Goal: Transaction & Acquisition: Obtain resource

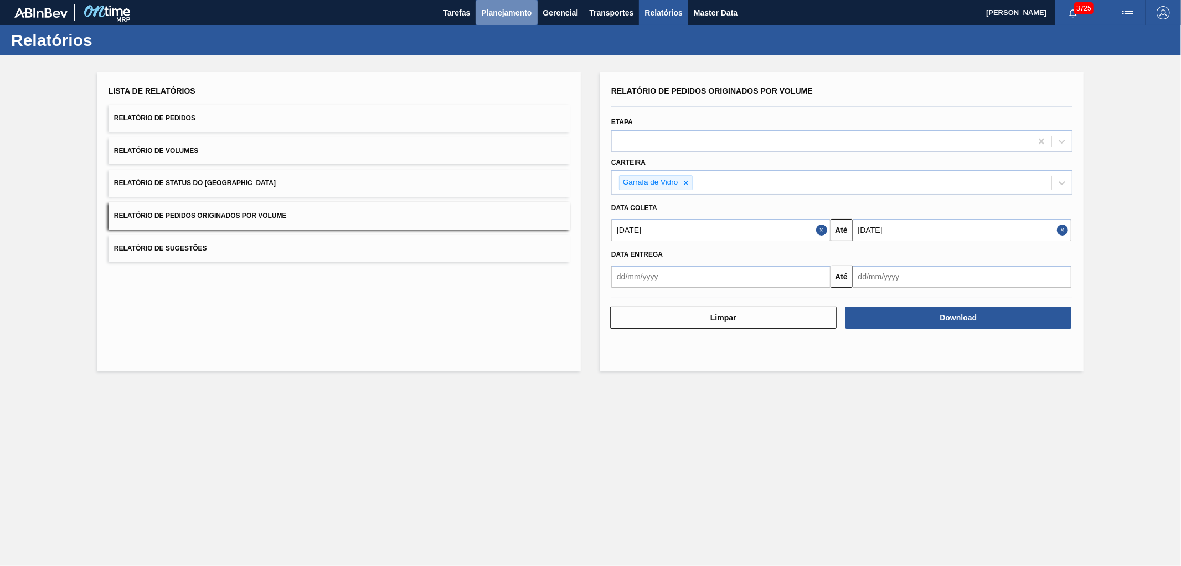
click at [516, 16] on span "Planejamento" at bounding box center [506, 12] width 50 height 13
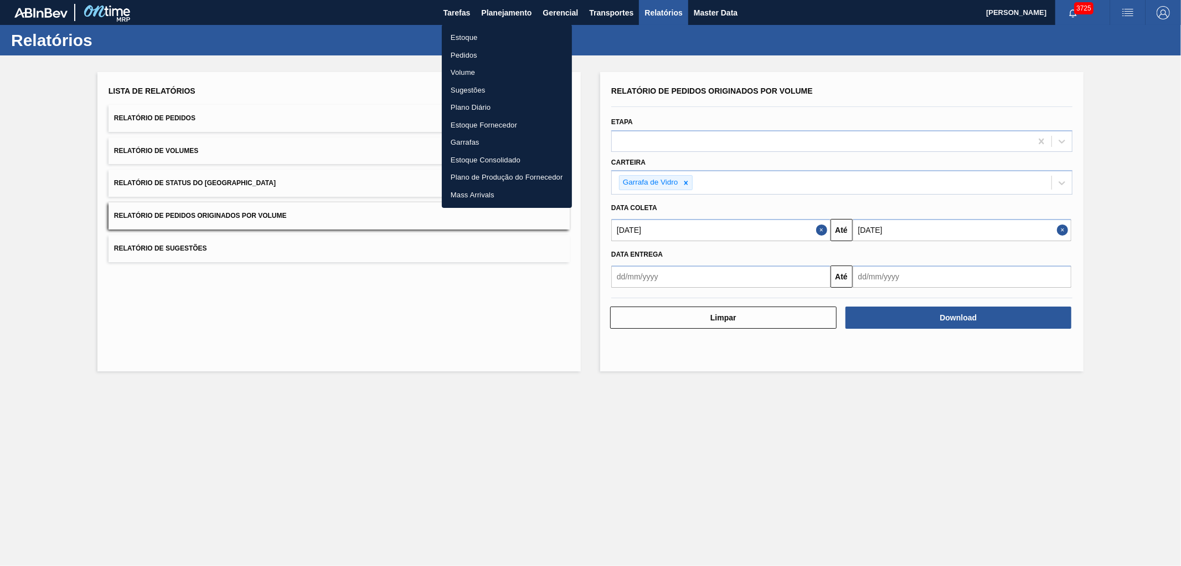
click at [471, 54] on li "Pedidos" at bounding box center [507, 56] width 130 height 18
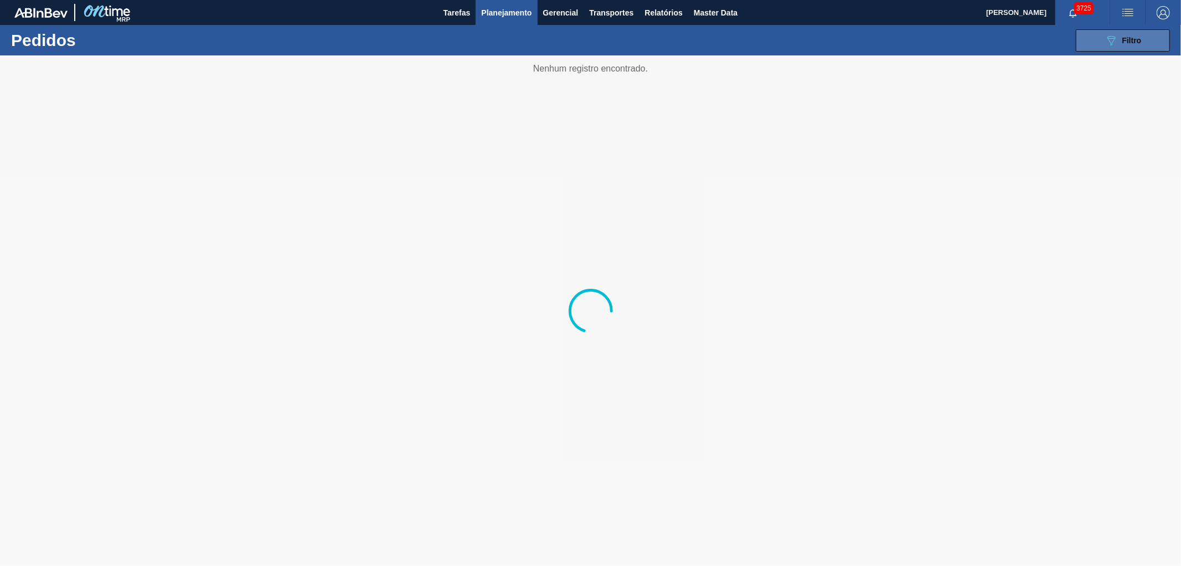
click at [1119, 48] on button "089F7B8B-B2A5-4AFE-B5C0-19BA573D28AC Filtro" at bounding box center [1123, 40] width 94 height 22
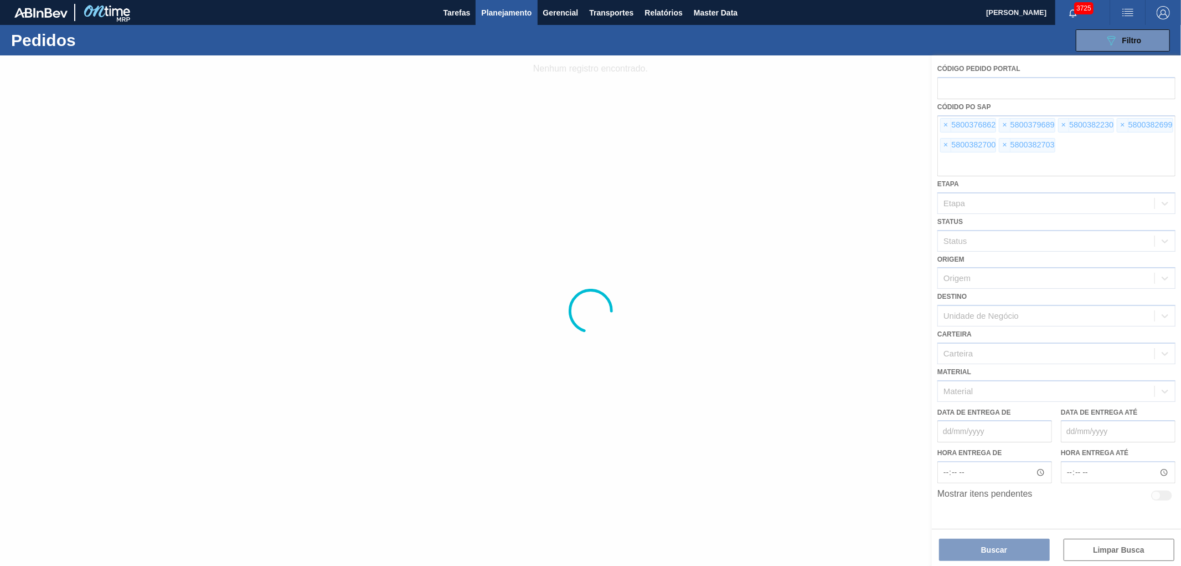
click at [947, 124] on div at bounding box center [590, 310] width 1181 height 510
click at [947, 124] on span "×" at bounding box center [946, 125] width 11 height 13
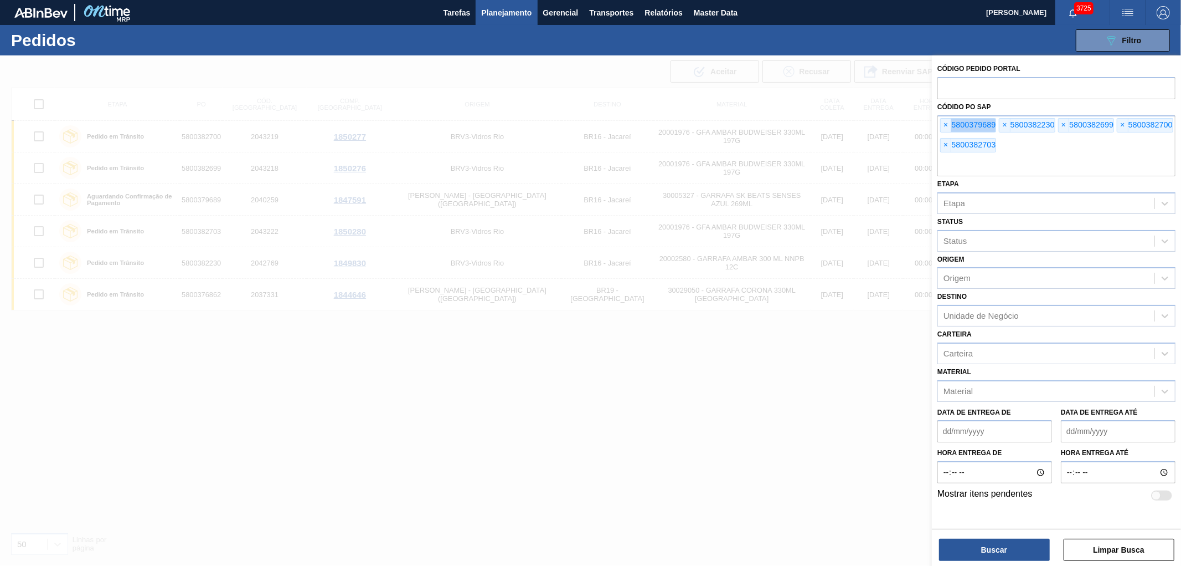
click at [947, 124] on span "×" at bounding box center [946, 125] width 11 height 13
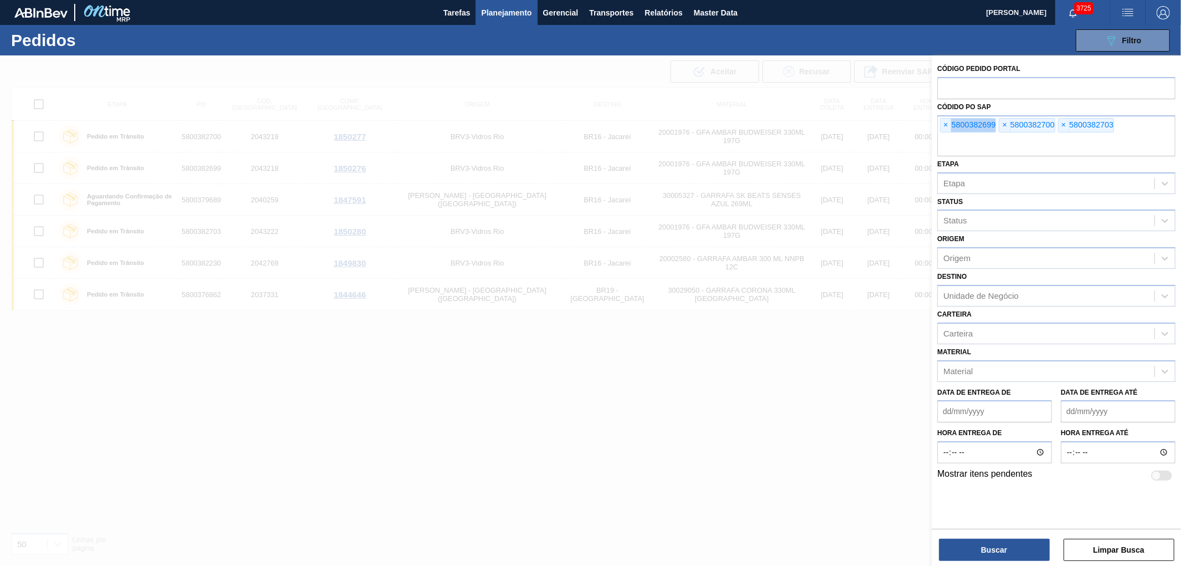
click at [947, 124] on span "×" at bounding box center [946, 125] width 11 height 13
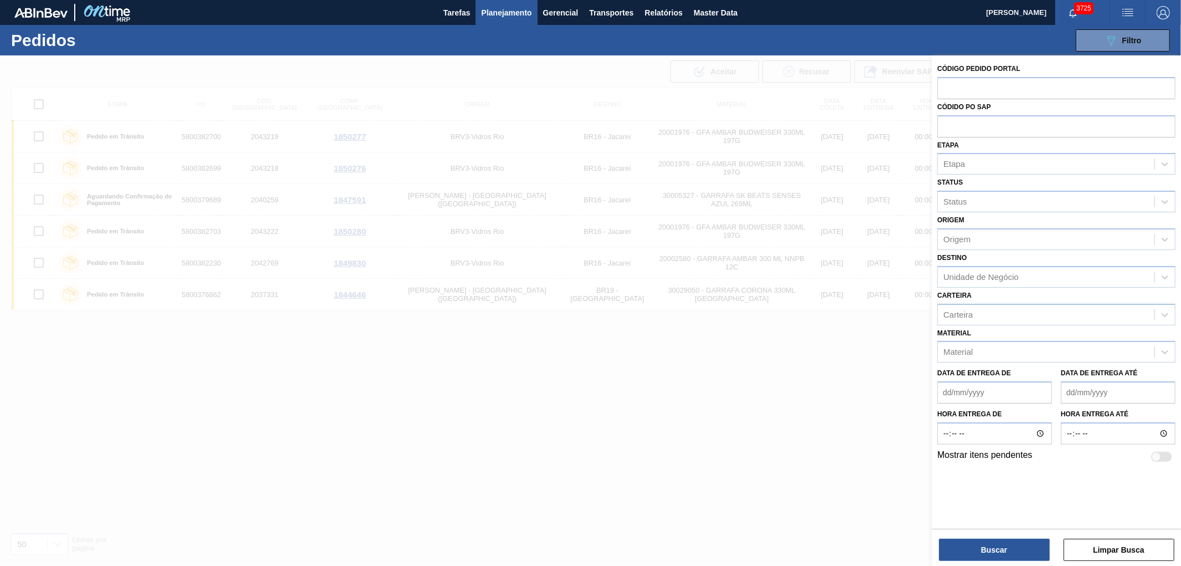
click at [947, 124] on input "text" at bounding box center [1057, 125] width 238 height 21
paste input "text"
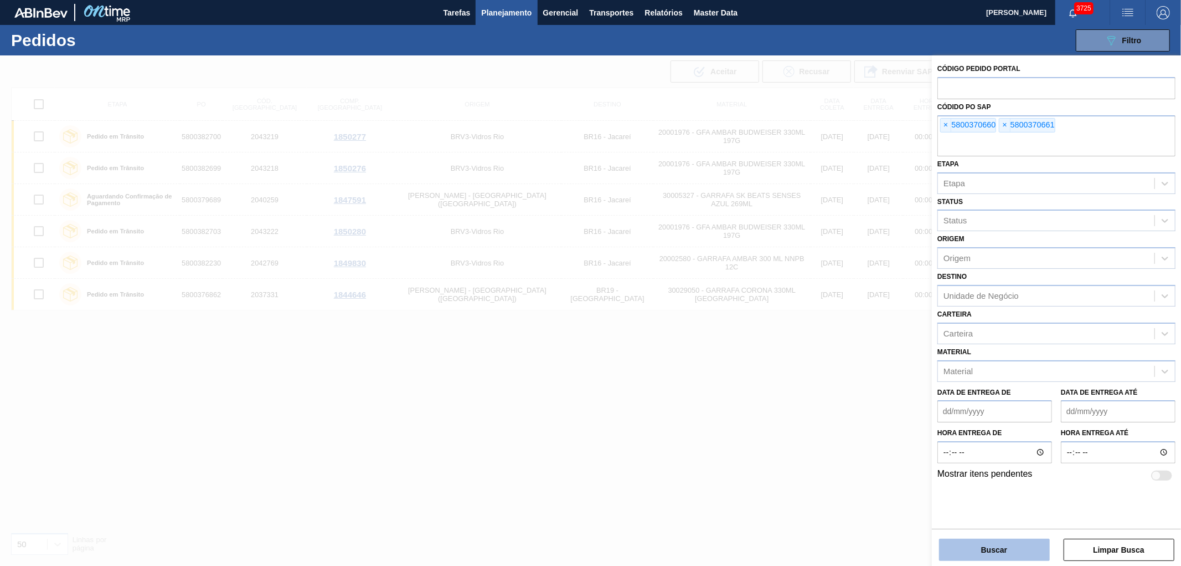
click at [966, 546] on button "Buscar" at bounding box center [994, 549] width 111 height 22
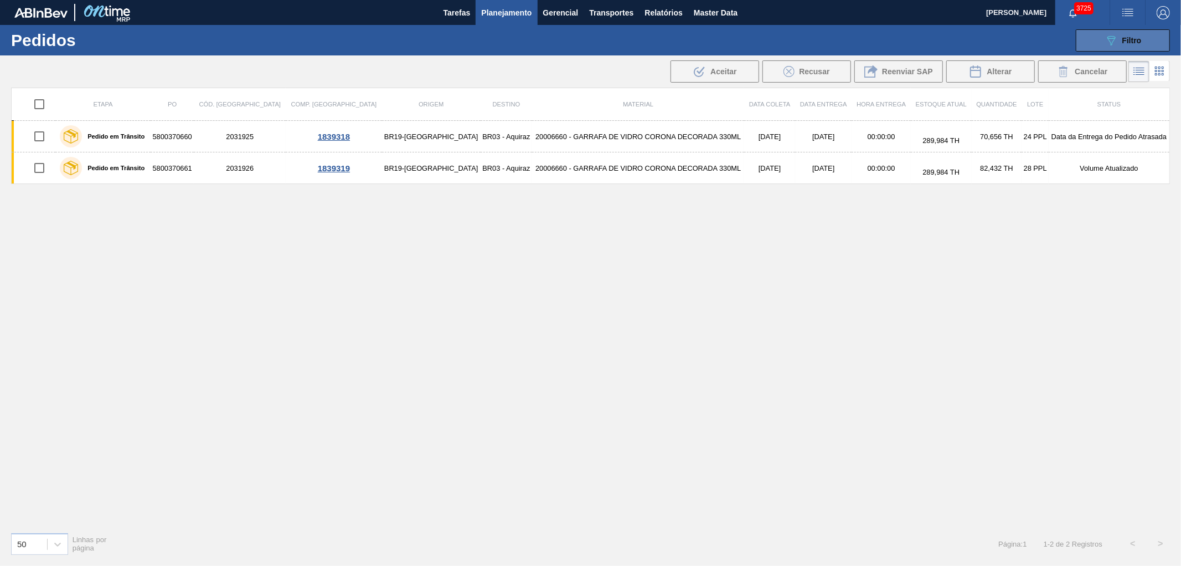
click at [1092, 31] on button "089F7B8B-B2A5-4AFE-B5C0-19BA573D28AC Filtro" at bounding box center [1123, 40] width 94 height 22
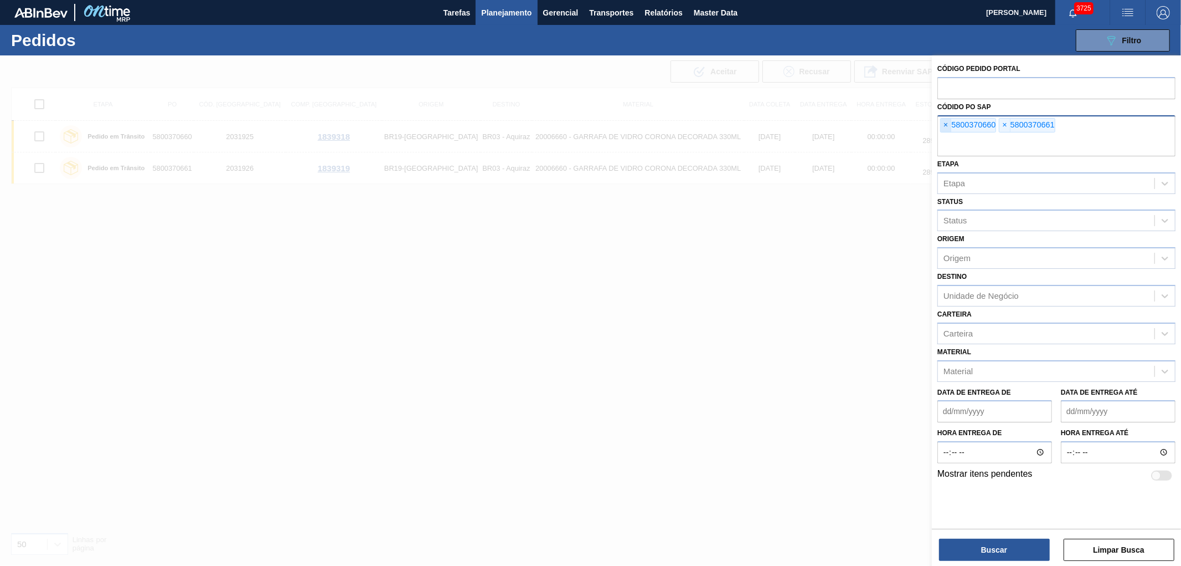
click at [944, 123] on span "×" at bounding box center [946, 125] width 11 height 13
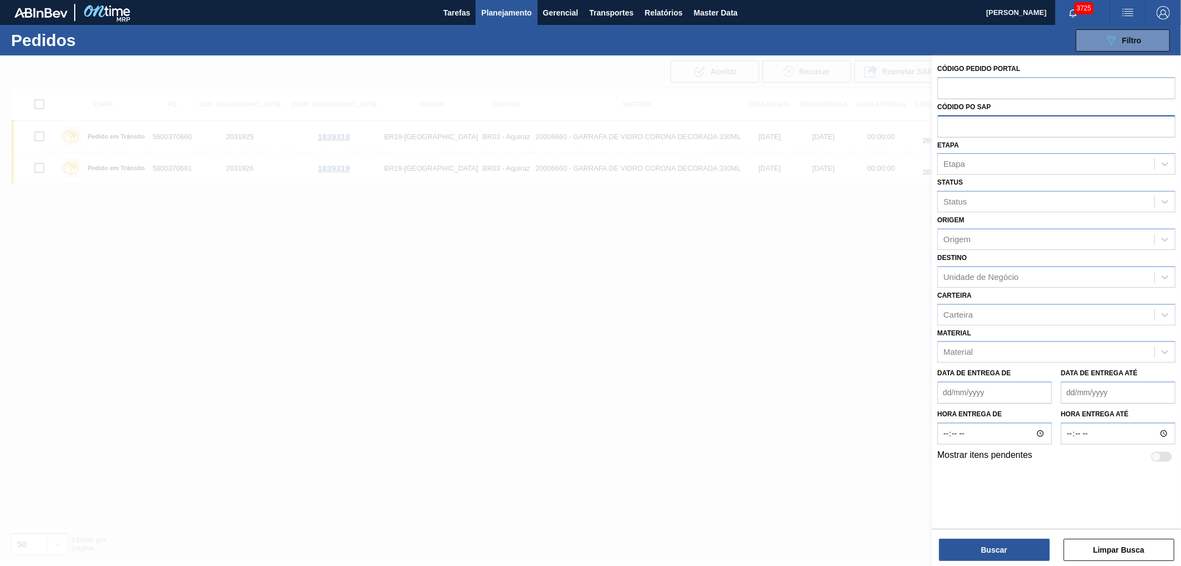
click at [944, 123] on input "text" at bounding box center [1057, 125] width 238 height 21
paste input "5800378511"
type input "5800378511"
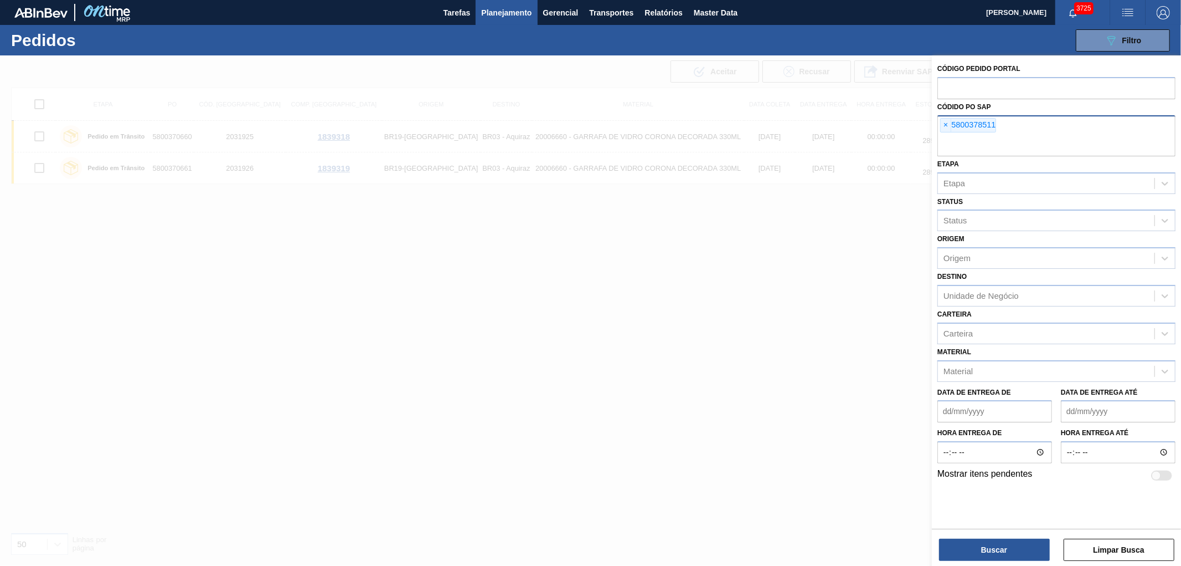
paste input "text"
click at [993, 552] on button "Buscar" at bounding box center [994, 549] width 111 height 22
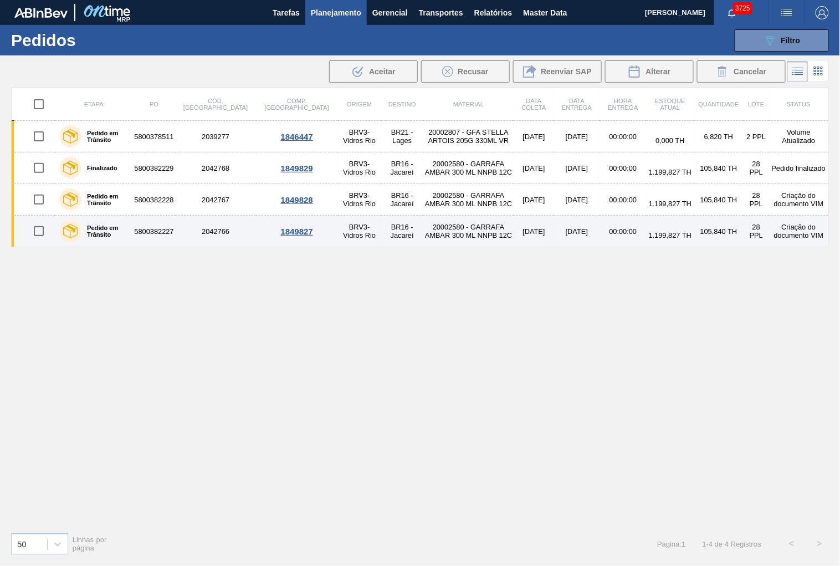
click at [452, 229] on td "20002580 - GARRAFA AMBAR 300 ML NNPB 12C" at bounding box center [468, 231] width 91 height 32
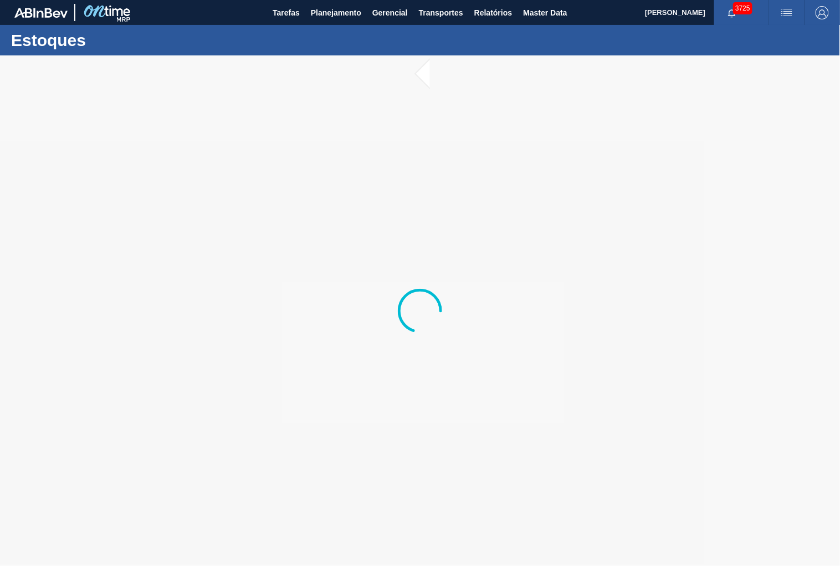
drag, startPoint x: 452, startPoint y: 229, endPoint x: 471, endPoint y: 168, distance: 64.3
click at [471, 168] on div at bounding box center [420, 310] width 840 height 510
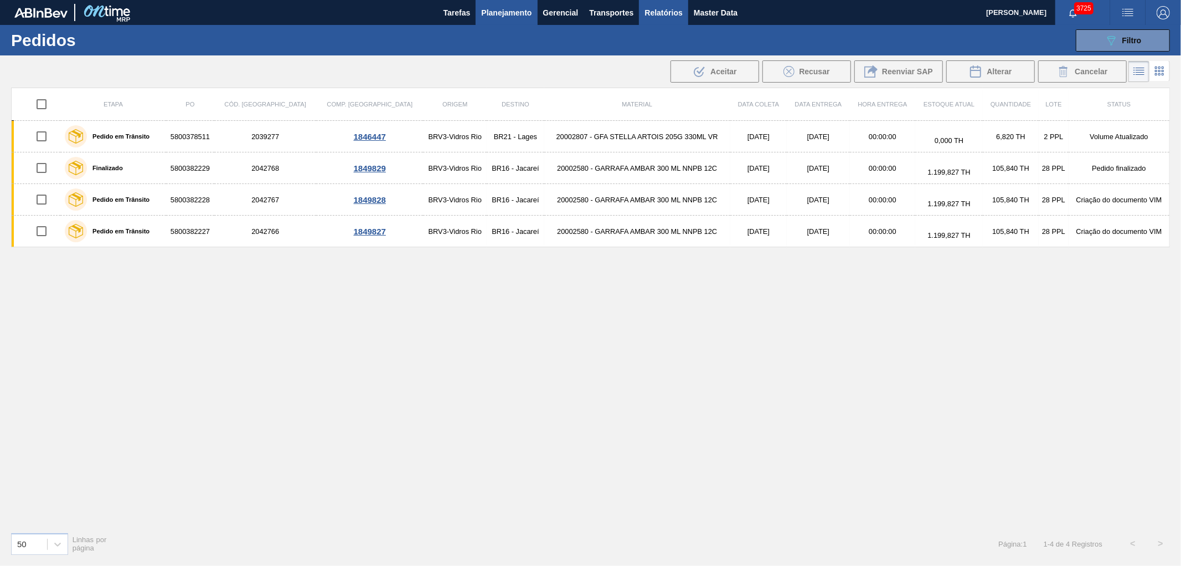
click at [647, 14] on span "Relatórios" at bounding box center [664, 12] width 38 height 13
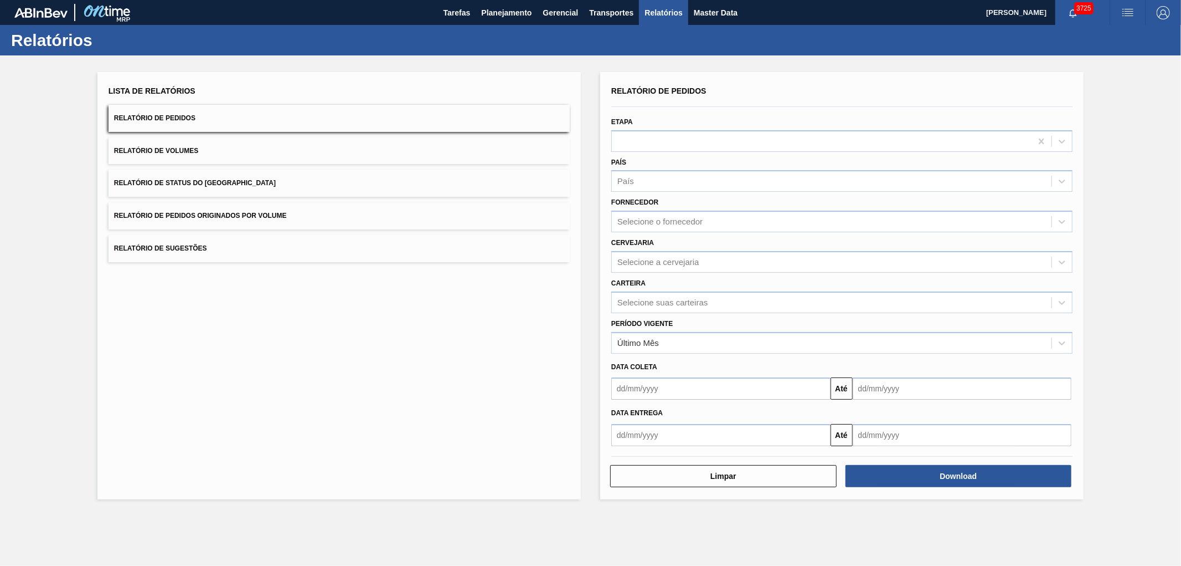
click at [191, 201] on div "Lista de Relatórios Relatório de Pedidos Relatório de Volumes Relatório de Stat…" at bounding box center [339, 172] width 461 height 179
click at [202, 212] on span "Relatório de Pedidos Originados por Volume" at bounding box center [200, 216] width 173 height 8
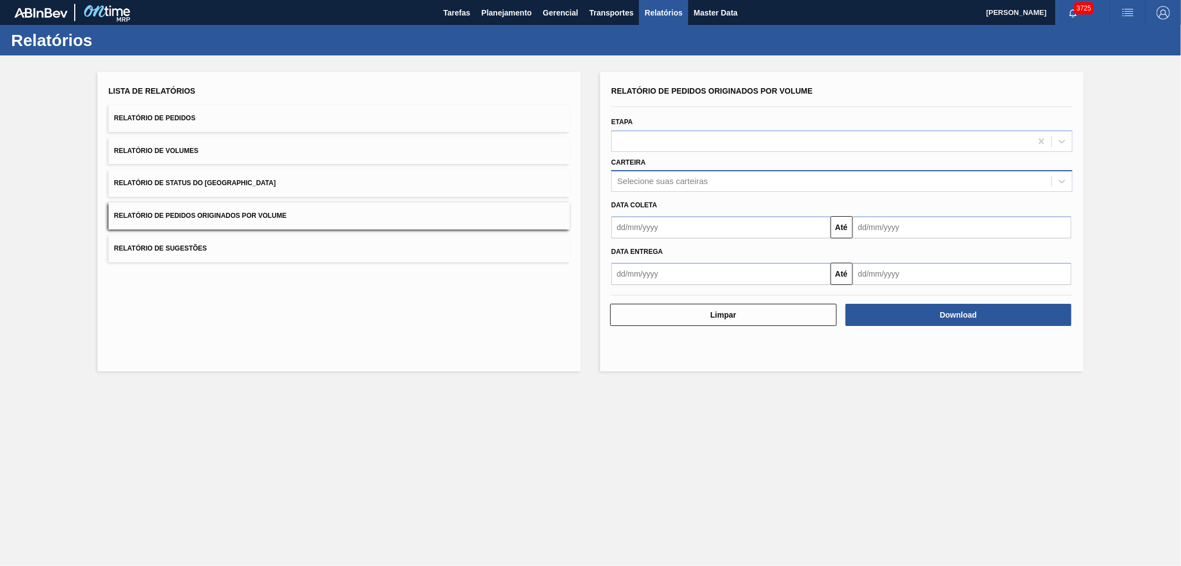
click at [660, 179] on div "Selecione suas carteiras" at bounding box center [663, 181] width 90 height 9
type input "vidro"
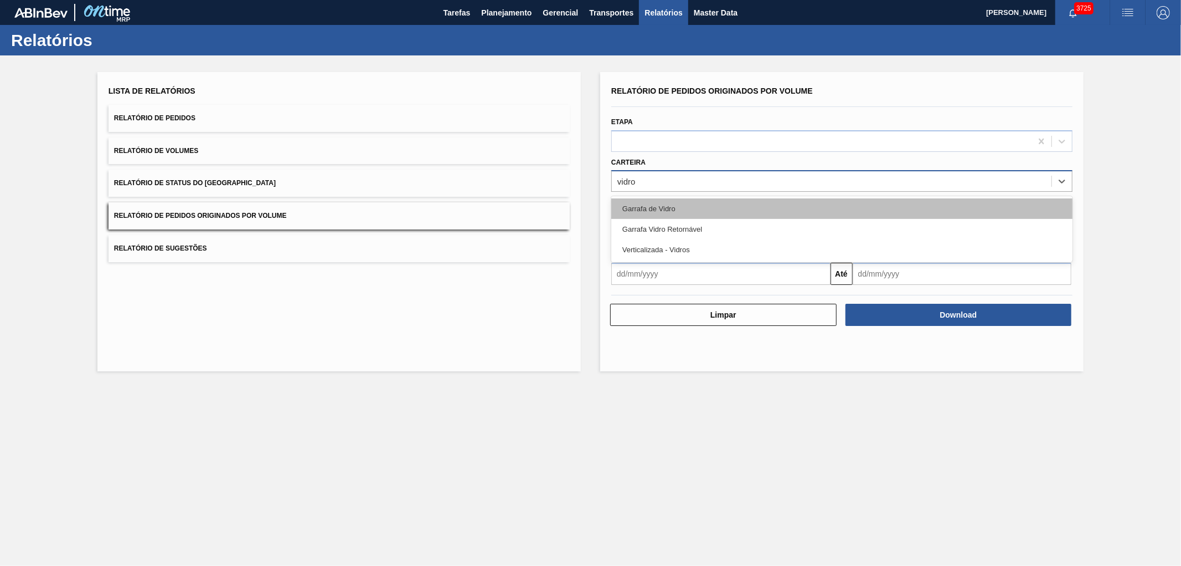
click at [657, 201] on div "Garrafa de Vidro" at bounding box center [841, 208] width 461 height 20
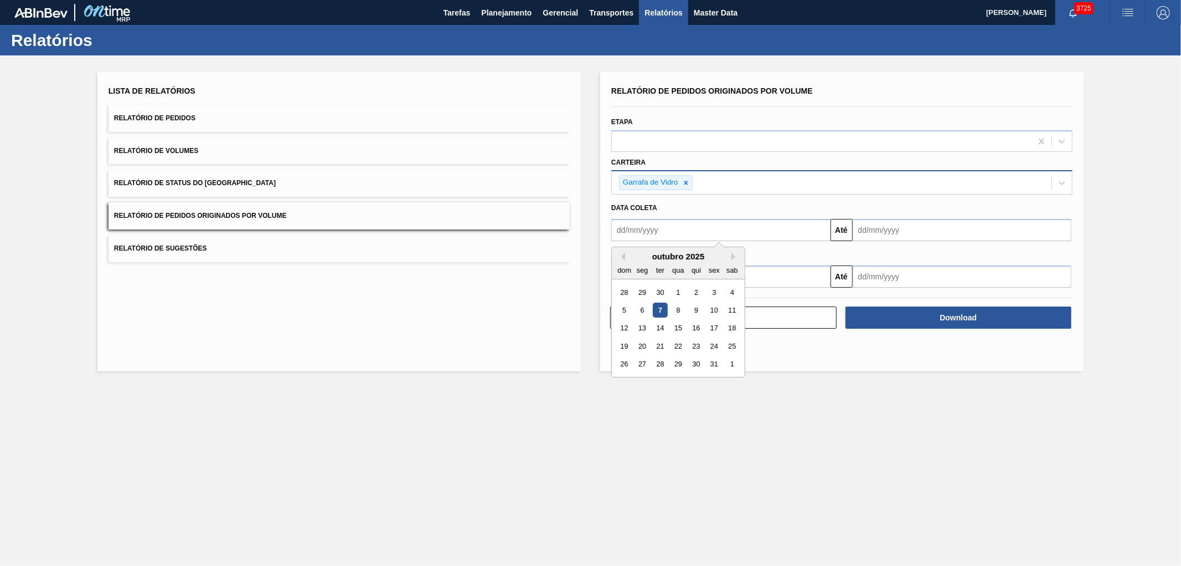
click at [654, 225] on input "text" at bounding box center [720, 230] width 219 height 22
click at [624, 258] on button "Previous Month" at bounding box center [622, 257] width 8 height 8
click at [643, 286] on div "1" at bounding box center [642, 292] width 15 height 15
type input "[DATE]"
click at [876, 230] on input "text" at bounding box center [962, 230] width 219 height 22
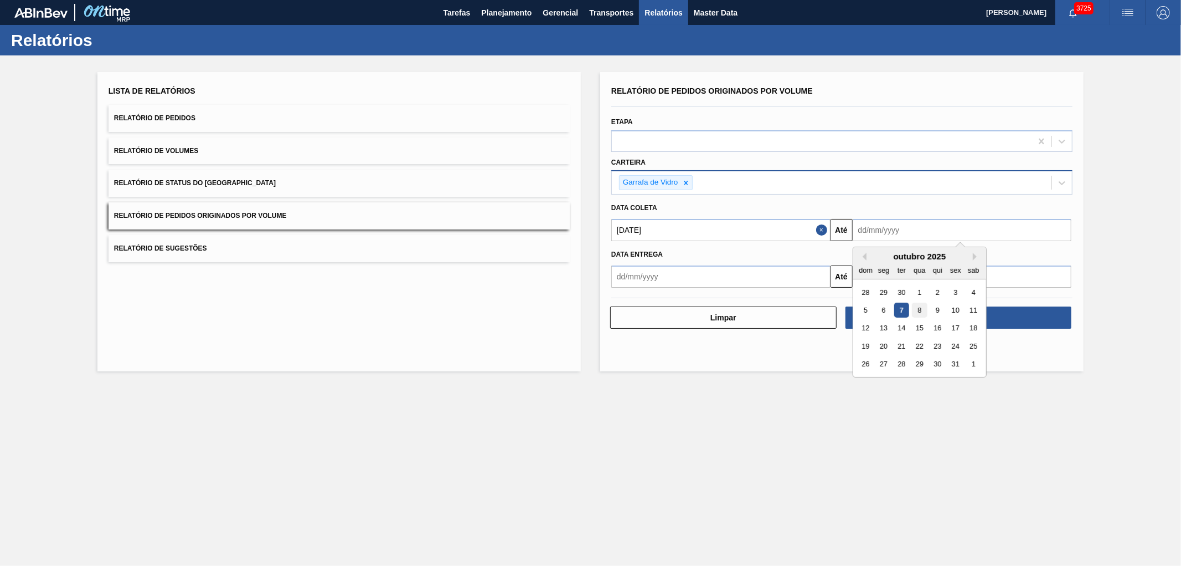
click at [923, 308] on div "8" at bounding box center [919, 309] width 15 height 15
type input "[DATE]"
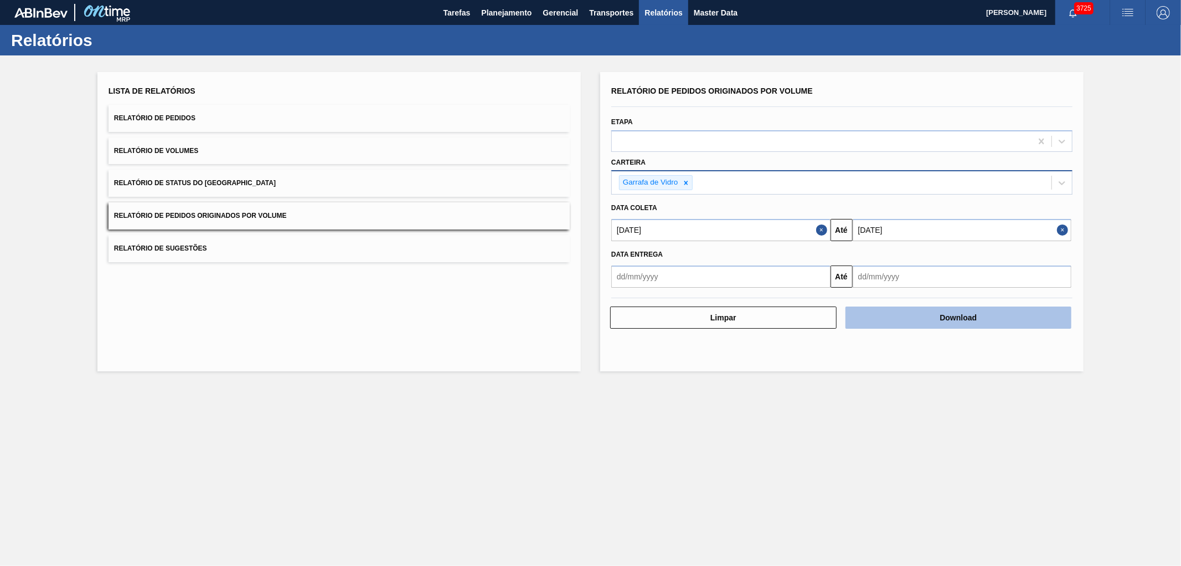
click at [933, 312] on button "Download" at bounding box center [959, 317] width 227 height 22
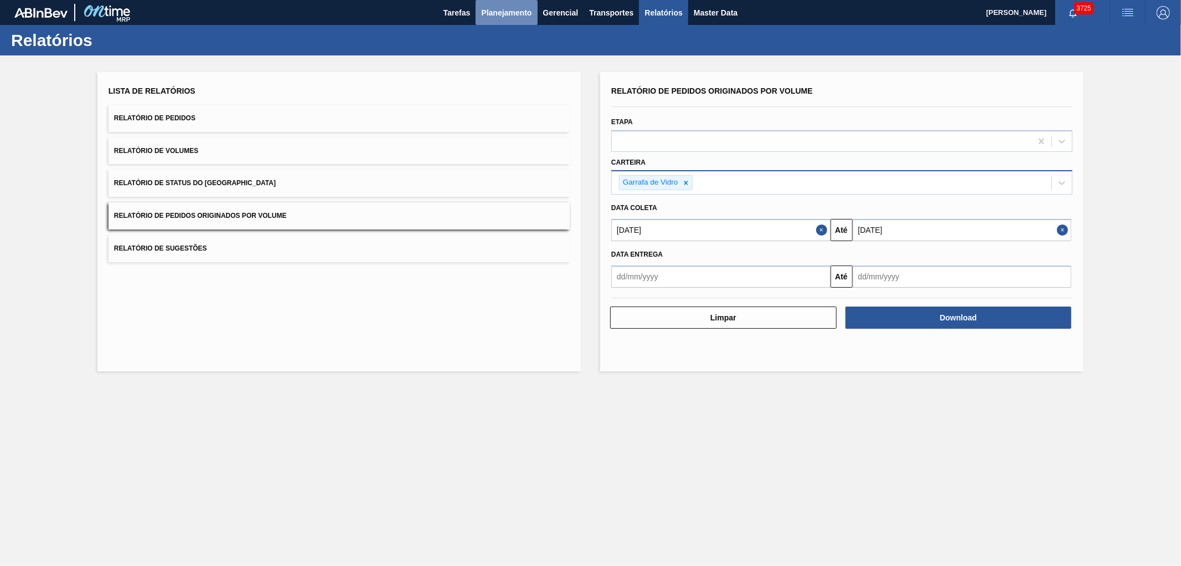
click at [508, 2] on button "Planejamento" at bounding box center [506, 12] width 61 height 25
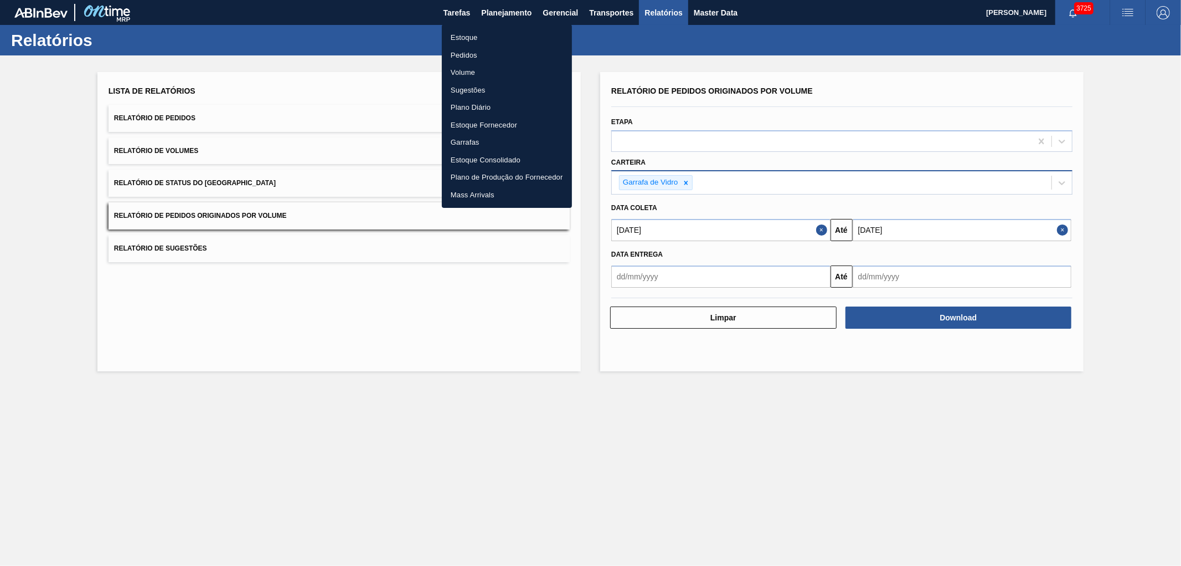
click at [468, 54] on li "Pedidos" at bounding box center [507, 56] width 130 height 18
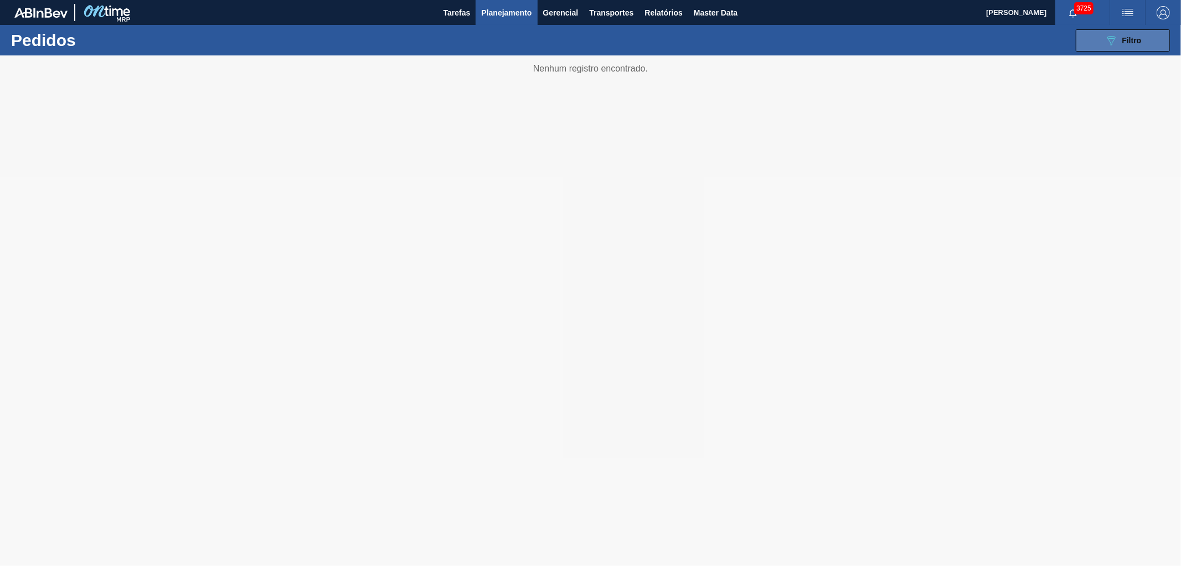
click at [1101, 47] on button "089F7B8B-B2A5-4AFE-B5C0-19BA573D28AC Filtro" at bounding box center [1123, 40] width 94 height 22
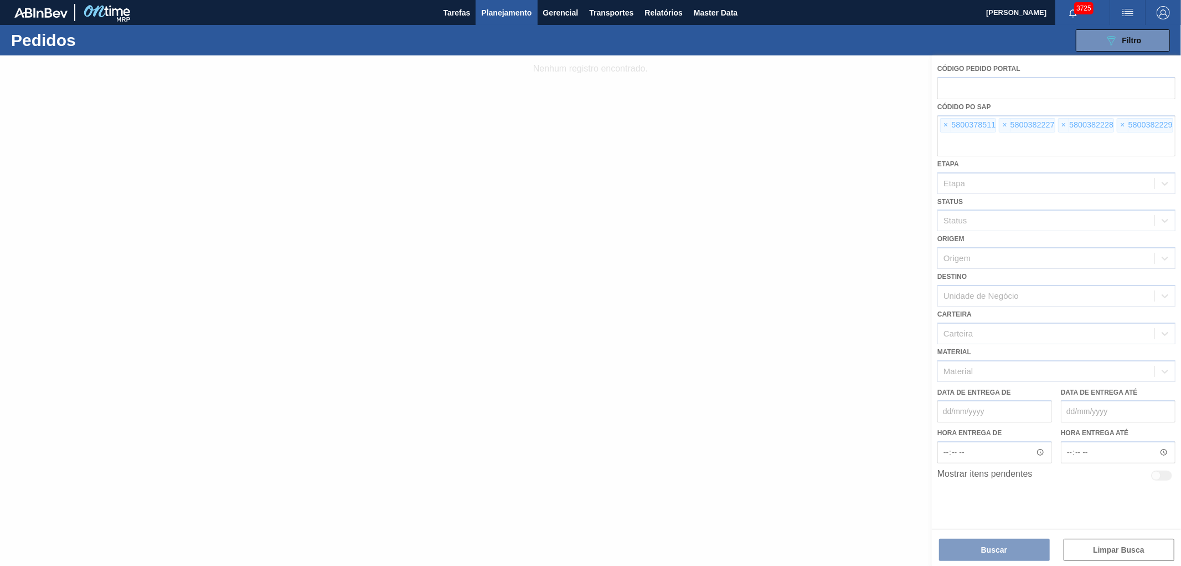
click at [947, 125] on div at bounding box center [590, 310] width 1181 height 510
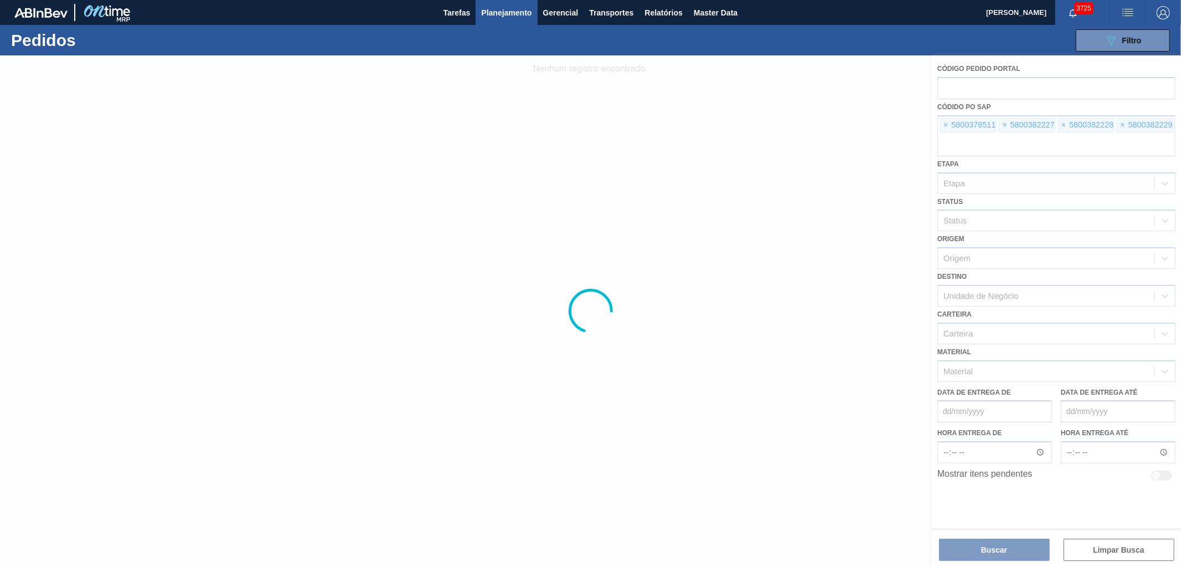
click at [947, 125] on div at bounding box center [590, 310] width 1181 height 510
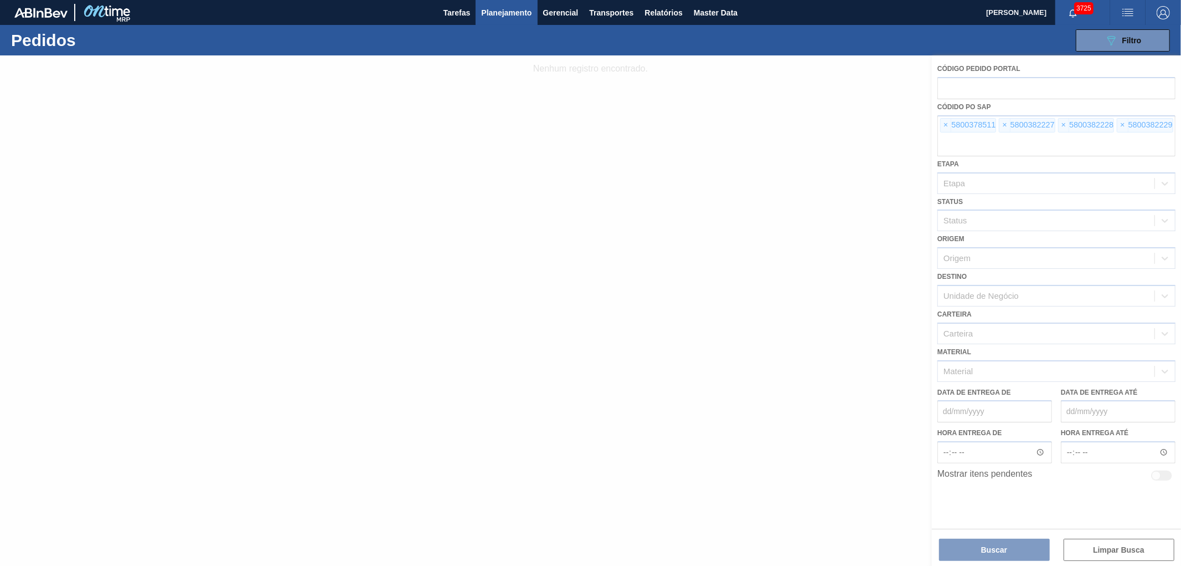
click at [947, 125] on div at bounding box center [590, 310] width 1181 height 510
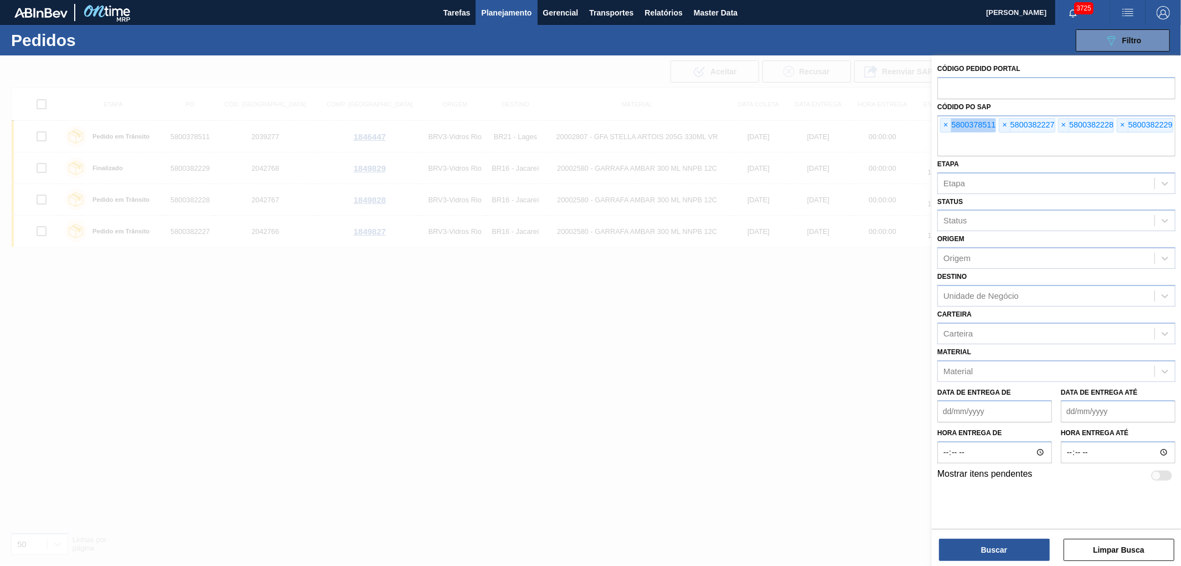
click at [947, 125] on span "×" at bounding box center [946, 125] width 11 height 13
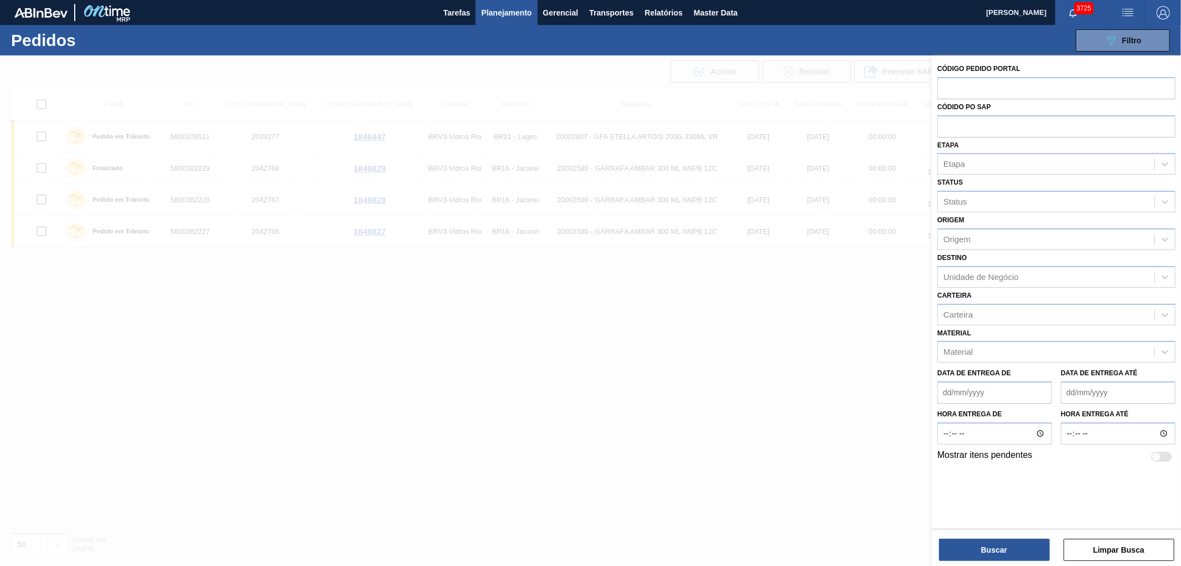
click at [947, 125] on input "text" at bounding box center [1057, 125] width 238 height 21
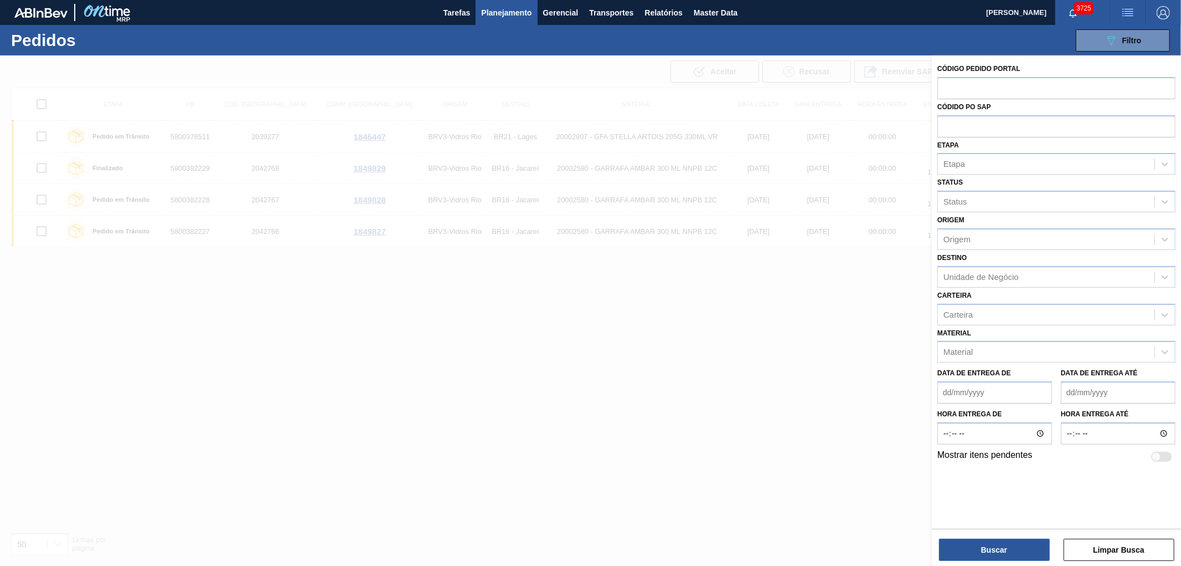
click at [947, 125] on input "text" at bounding box center [1057, 125] width 238 height 21
paste input "text"
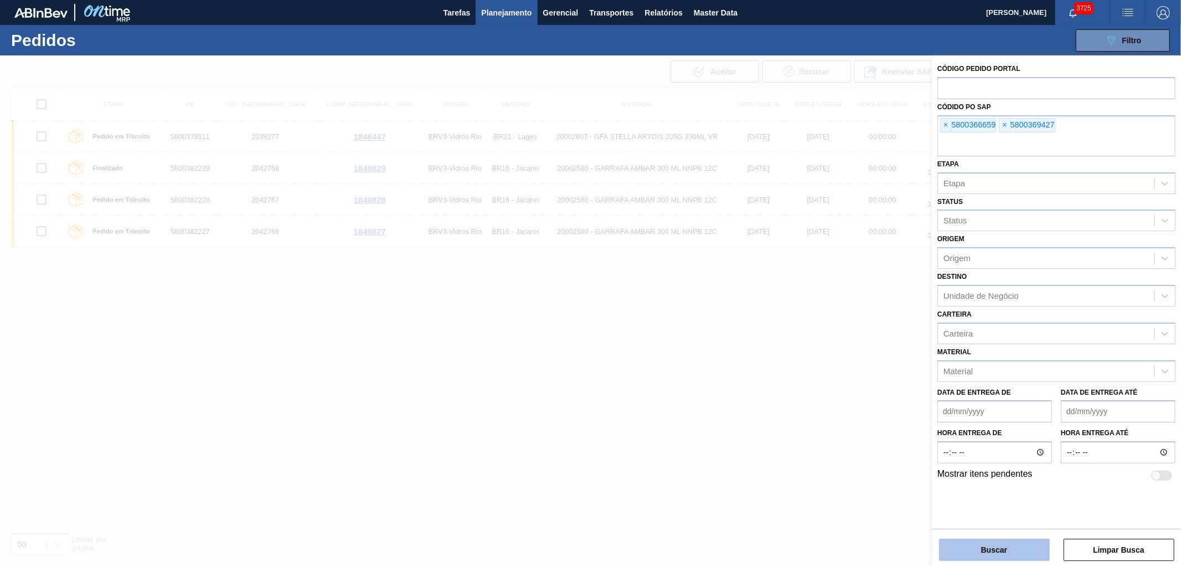
click at [994, 549] on button "Buscar" at bounding box center [994, 549] width 111 height 22
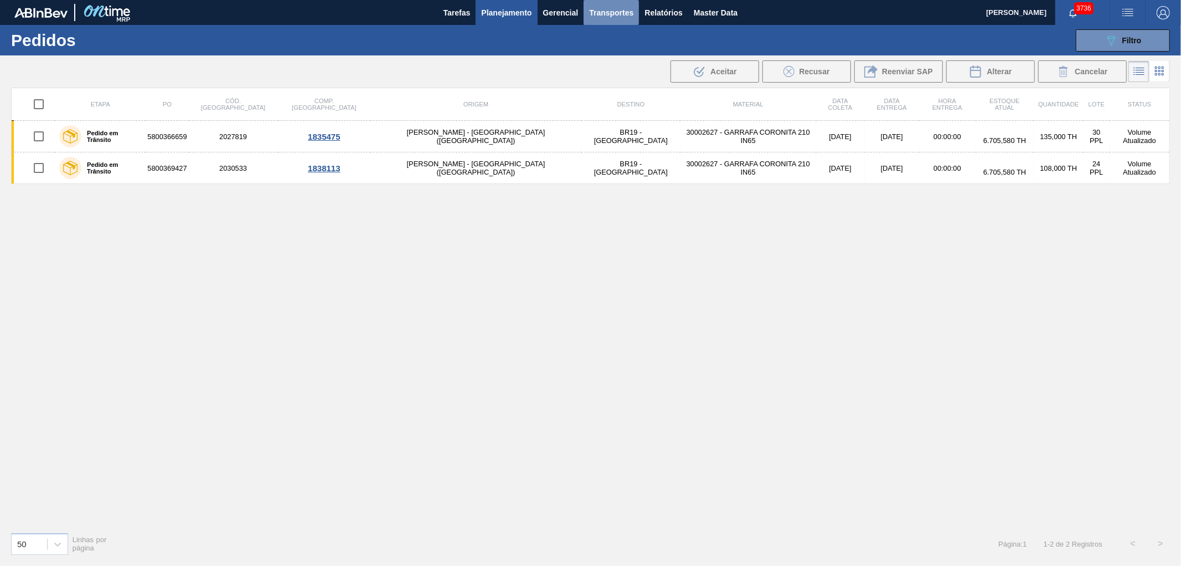
click at [631, 13] on span "Transportes" at bounding box center [611, 12] width 44 height 13
click at [608, 9] on div at bounding box center [590, 283] width 1181 height 566
click at [677, 0] on button "Relatórios" at bounding box center [663, 12] width 49 height 25
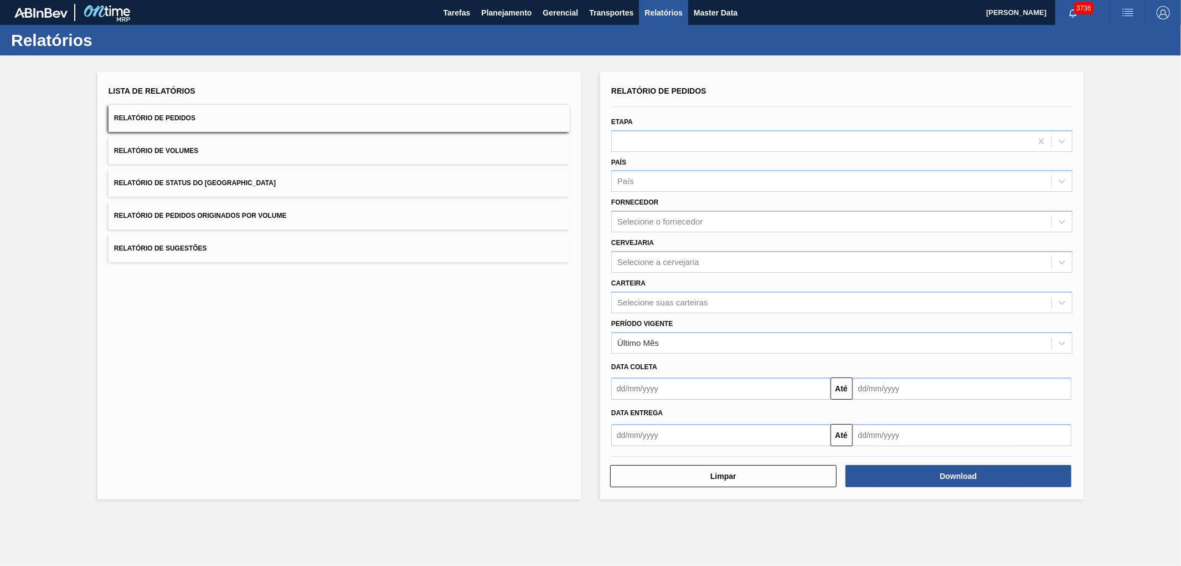
click at [201, 216] on span "Relatório de Pedidos Originados por Volume" at bounding box center [200, 216] width 173 height 8
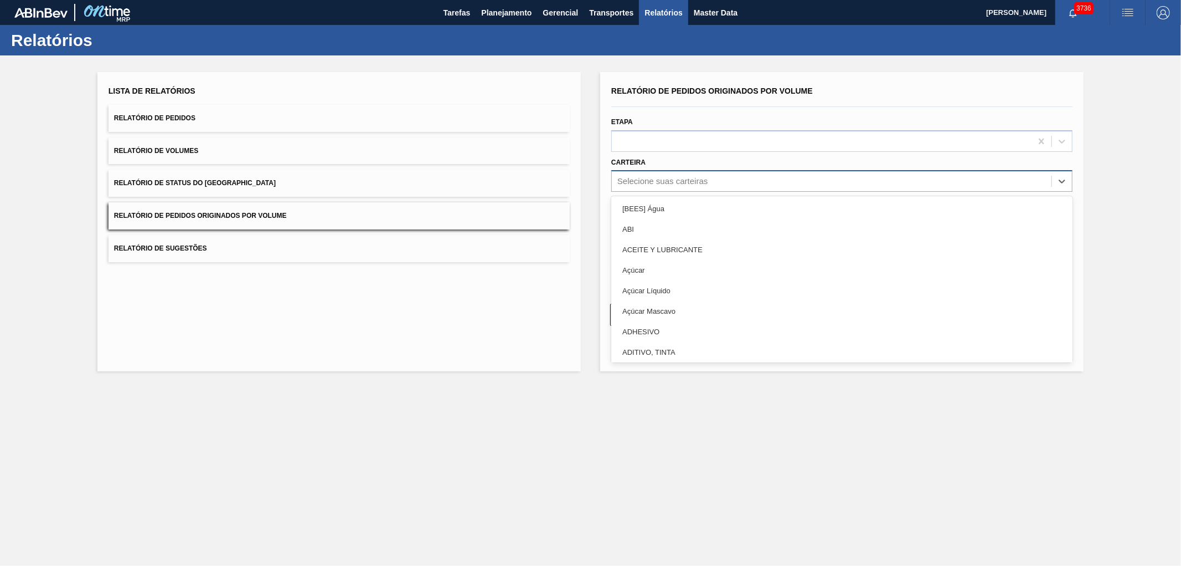
click at [674, 177] on div "Selecione suas carteiras" at bounding box center [663, 181] width 90 height 9
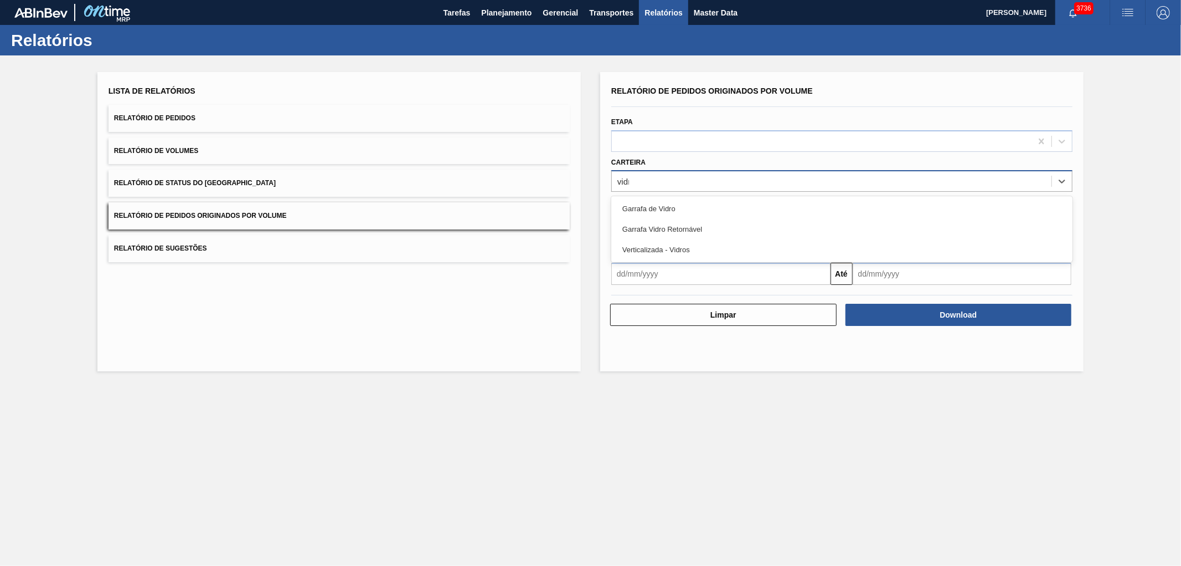
type input "vidro"
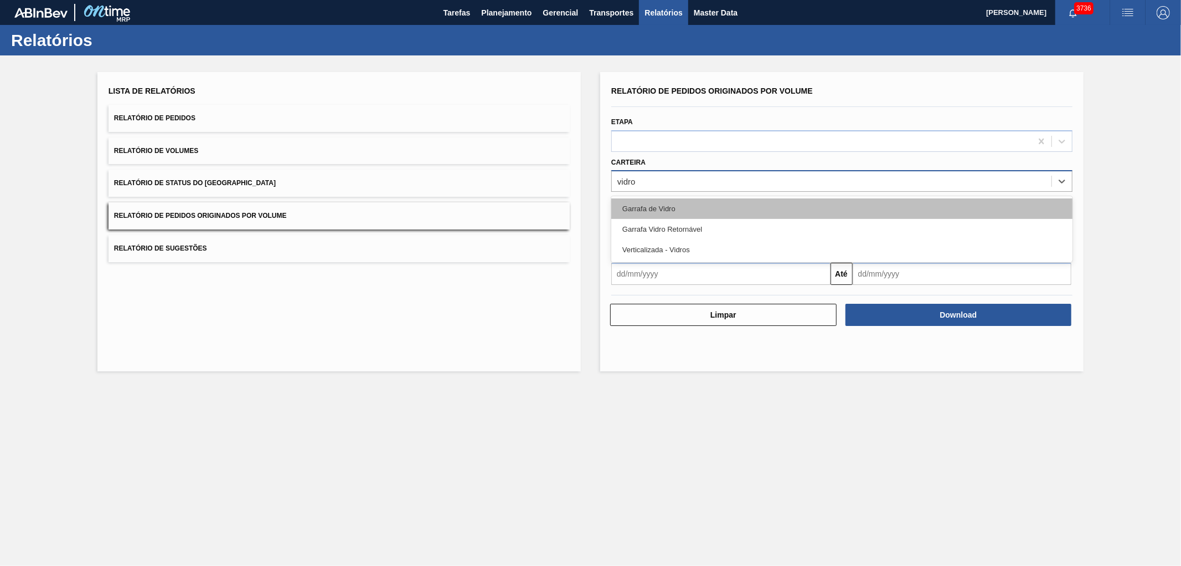
click at [628, 206] on div "Garrafa de Vidro" at bounding box center [841, 208] width 461 height 20
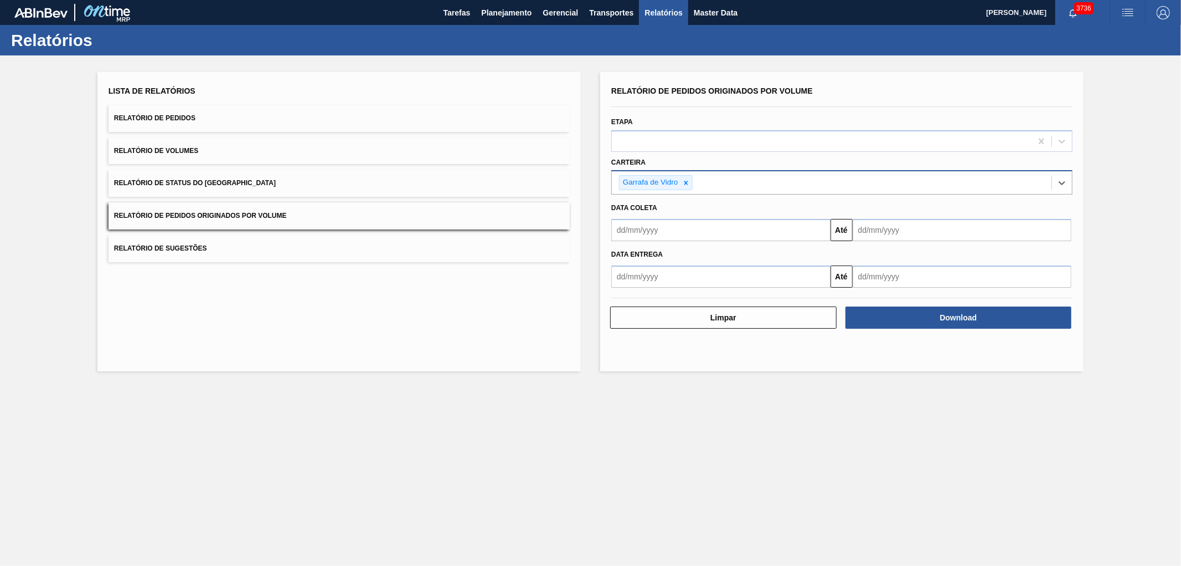
click at [656, 228] on input "text" at bounding box center [720, 230] width 219 height 22
click at [623, 258] on button "Previous Month" at bounding box center [622, 257] width 8 height 8
drag, startPoint x: 640, startPoint y: 294, endPoint x: 703, endPoint y: 268, distance: 68.1
click at [640, 294] on div "1" at bounding box center [642, 292] width 15 height 15
type input "[DATE]"
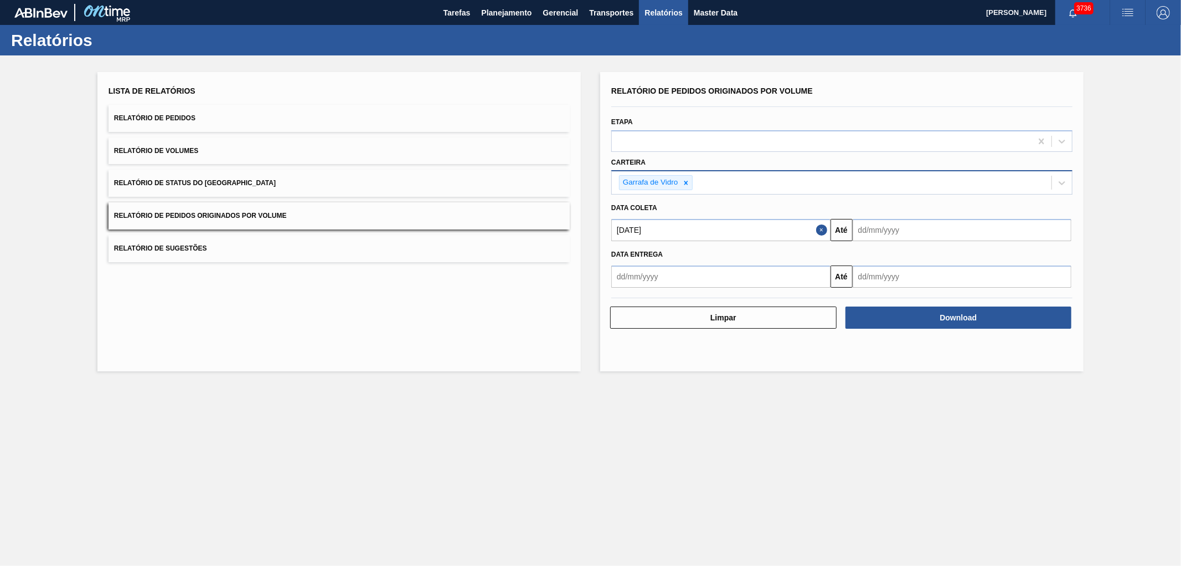
click at [872, 224] on input "text" at bounding box center [962, 230] width 219 height 22
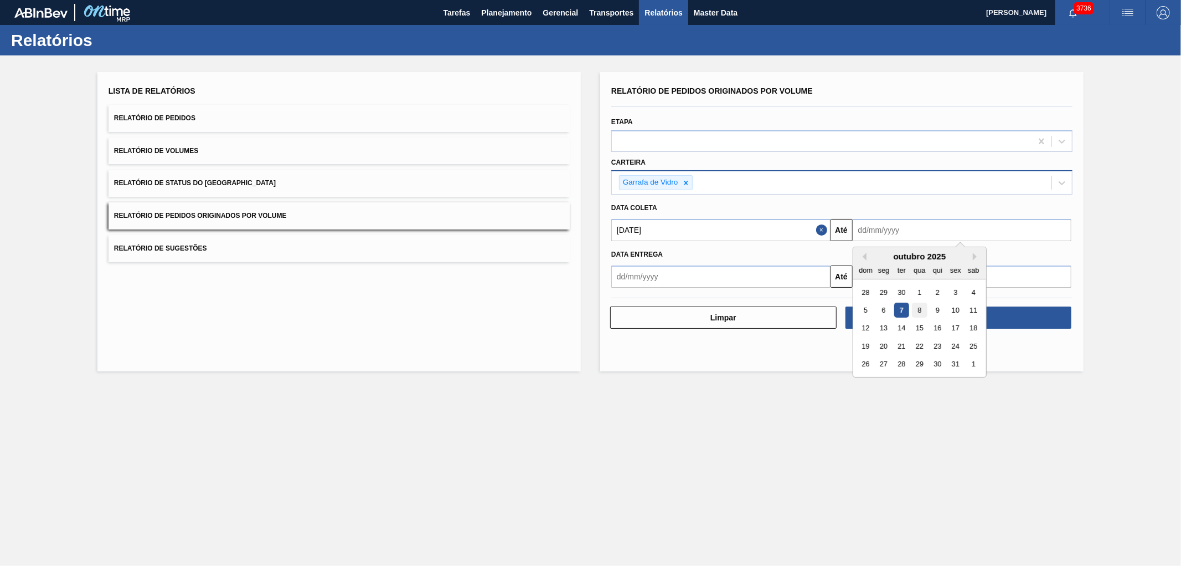
click at [917, 305] on div "8" at bounding box center [919, 309] width 15 height 15
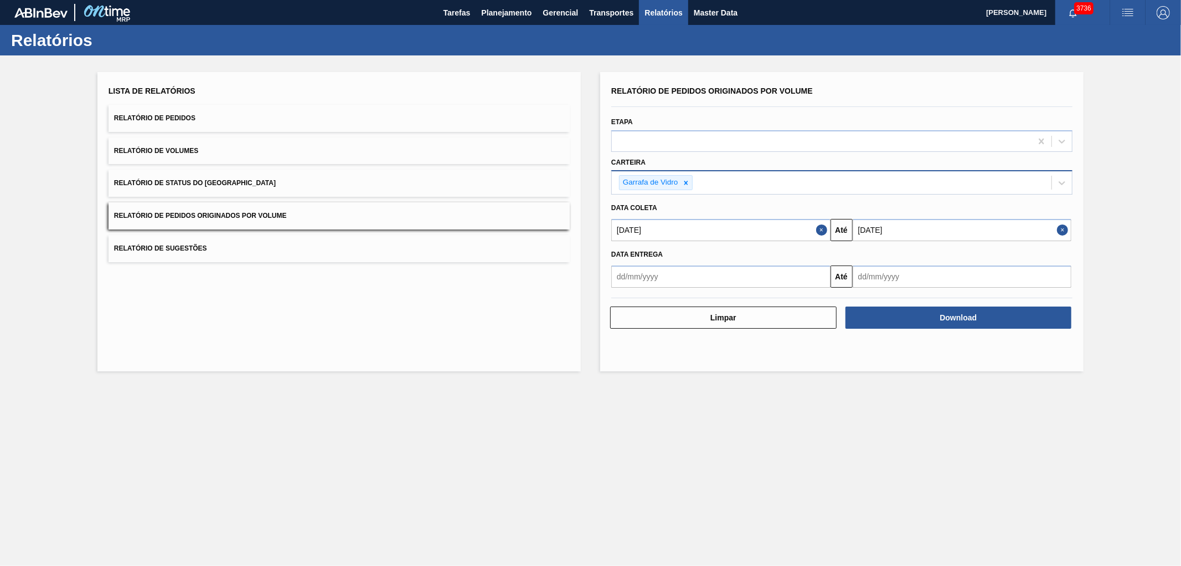
type input "[DATE]"
click at [907, 323] on button "Download" at bounding box center [959, 317] width 227 height 22
click at [472, 467] on main "Tarefas Planejamento Gerencial Transportes Relatórios Master Data [PERSON_NAME]…" at bounding box center [590, 283] width 1181 height 566
click at [916, 311] on button "Download" at bounding box center [959, 317] width 227 height 22
